Goal: Information Seeking & Learning: Check status

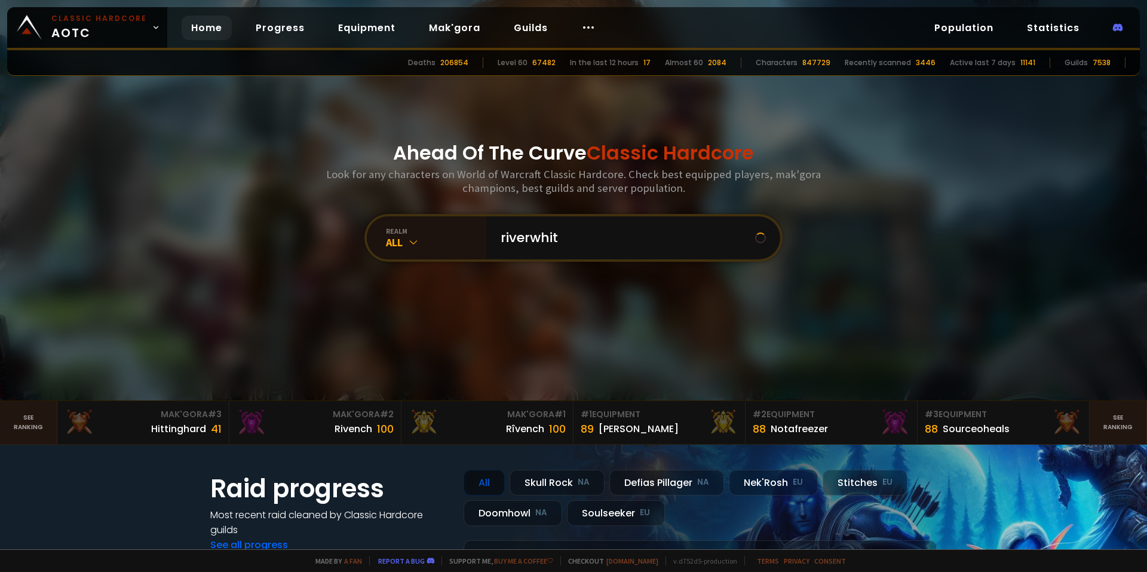
type input "riverwhite"
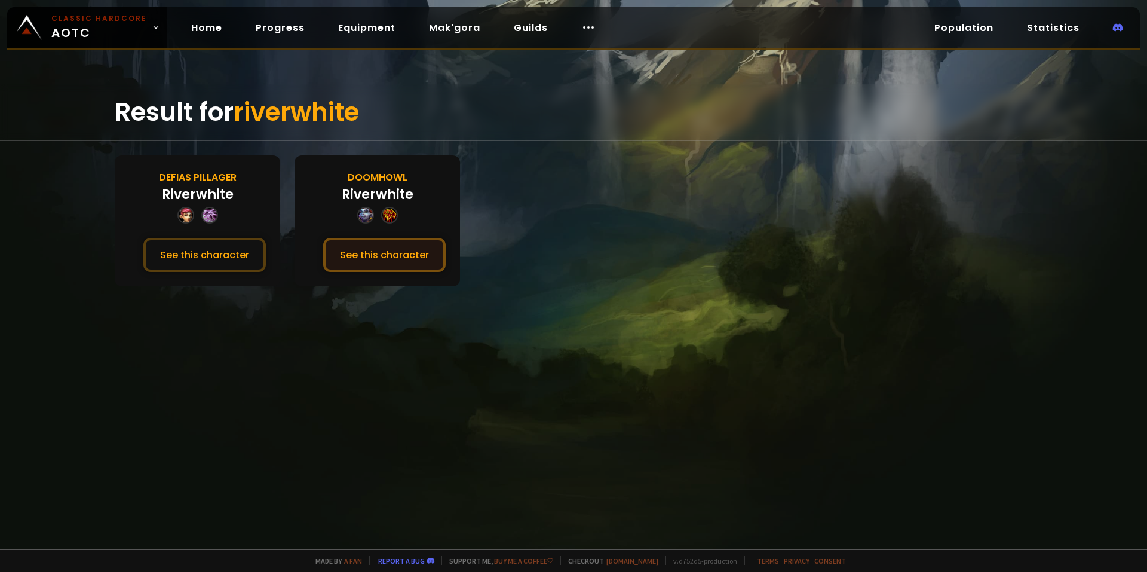
click at [360, 248] on button "See this character" at bounding box center [384, 255] width 123 height 34
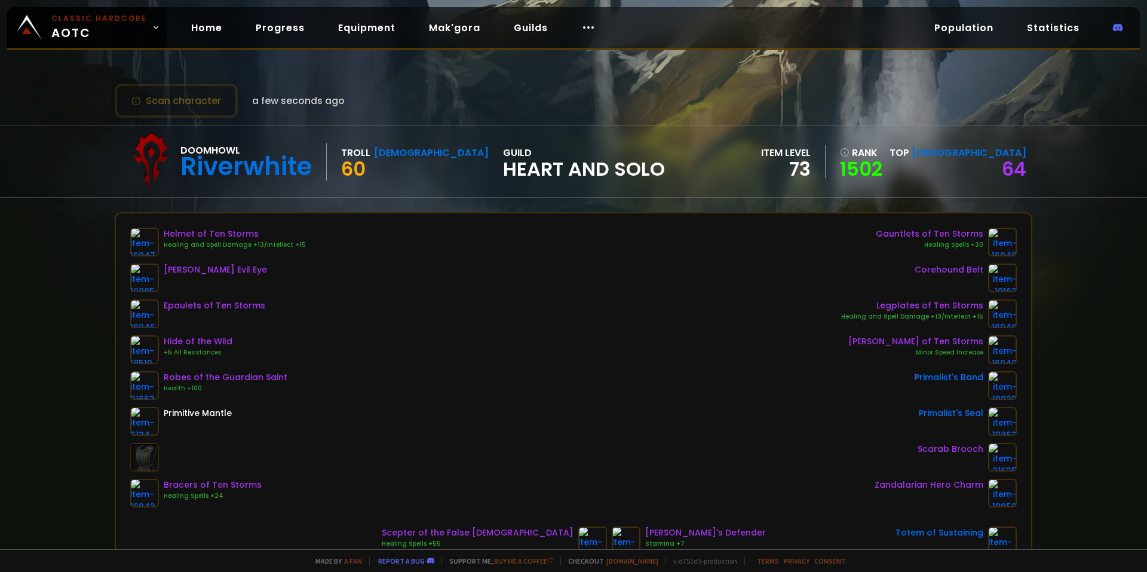
click at [352, 192] on div "Doomhowl Riverwhite Troll Shaman 60 guild Heart and Solo item level 73 rank 150…" at bounding box center [574, 161] width 918 height 72
click at [353, 192] on div "Doomhowl Riverwhite Troll Shaman 60 guild Heart and Solo item level 73 rank 150…" at bounding box center [574, 161] width 918 height 72
